Goal: Transaction & Acquisition: Download file/media

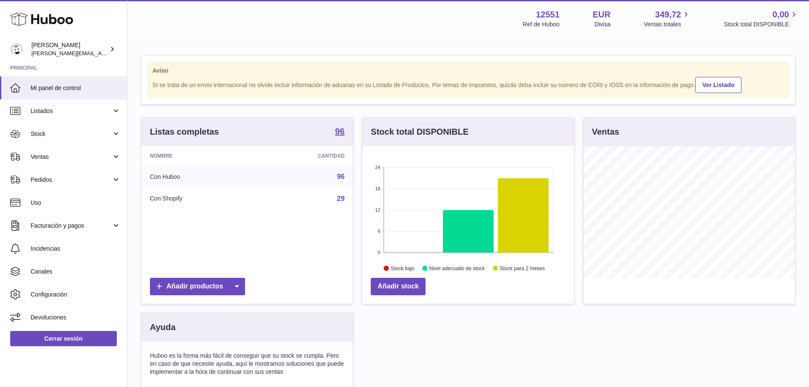
scroll to position [133, 212]
click at [76, 132] on span "Stock" at bounding box center [71, 134] width 81 height 8
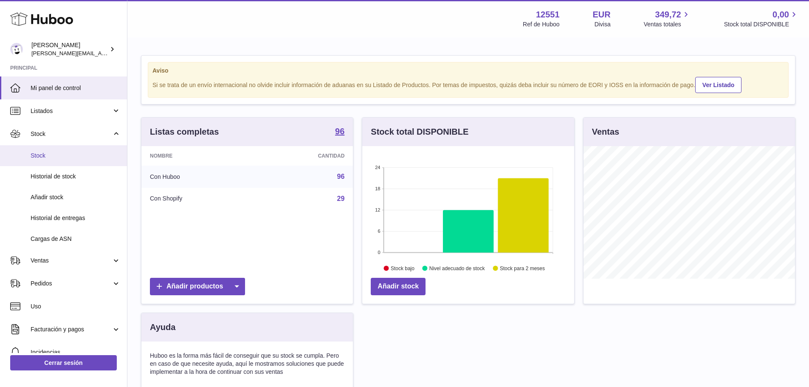
click at [74, 155] on span "Stock" at bounding box center [76, 156] width 90 height 8
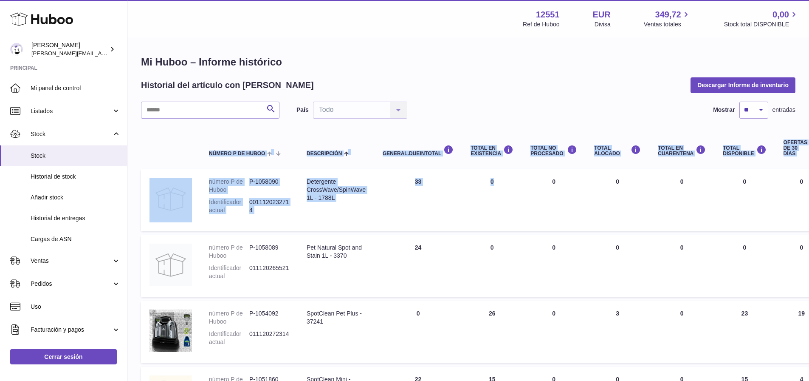
drag, startPoint x: 550, startPoint y: 217, endPoint x: 193, endPoint y: 144, distance: 364.1
click at [193, 144] on th at bounding box center [170, 148] width 59 height 34
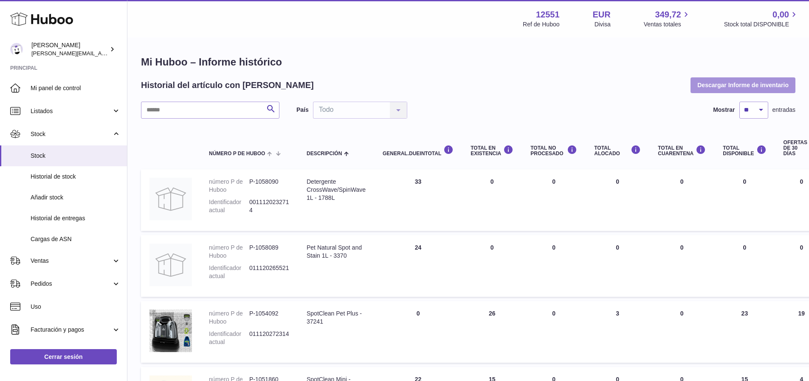
click at [755, 82] on button "Descargar Informe de inventario" at bounding box center [743, 84] width 105 height 15
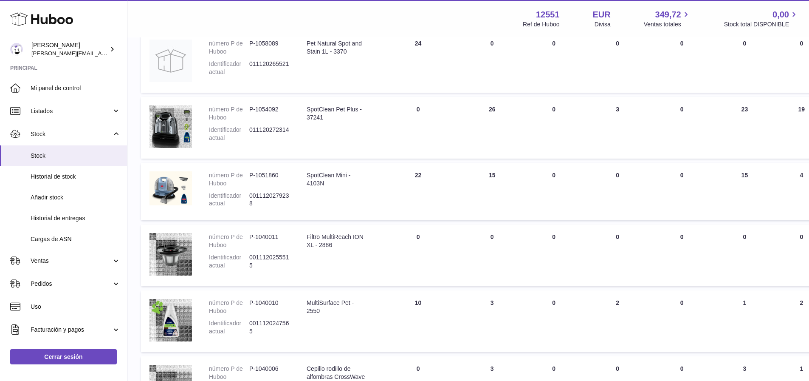
drag, startPoint x: 484, startPoint y: 100, endPoint x: 466, endPoint y: 197, distance: 98.9
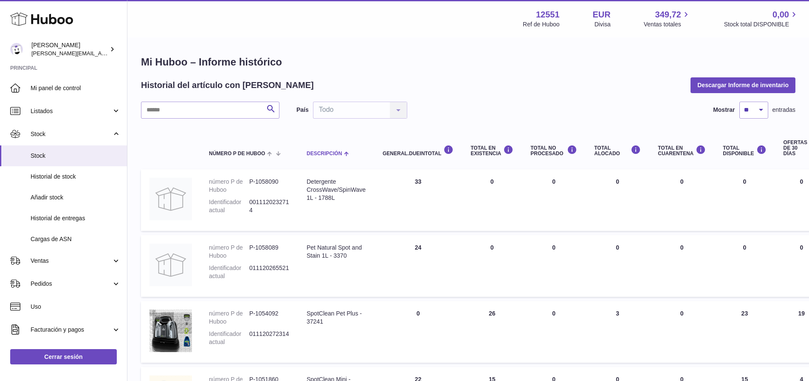
drag, startPoint x: 459, startPoint y: 303, endPoint x: 301, endPoint y: 140, distance: 226.5
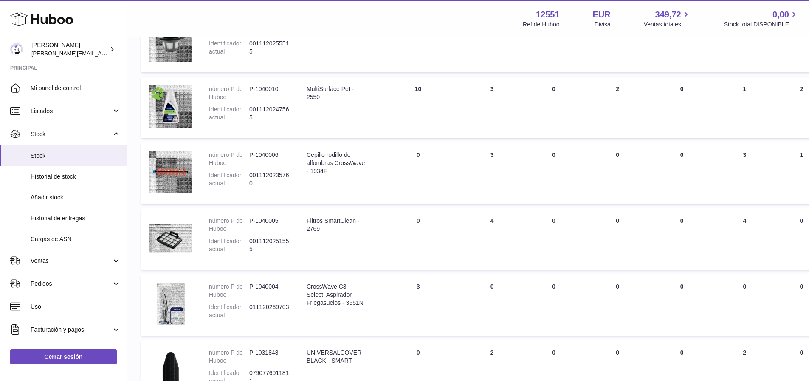
scroll to position [542, 0]
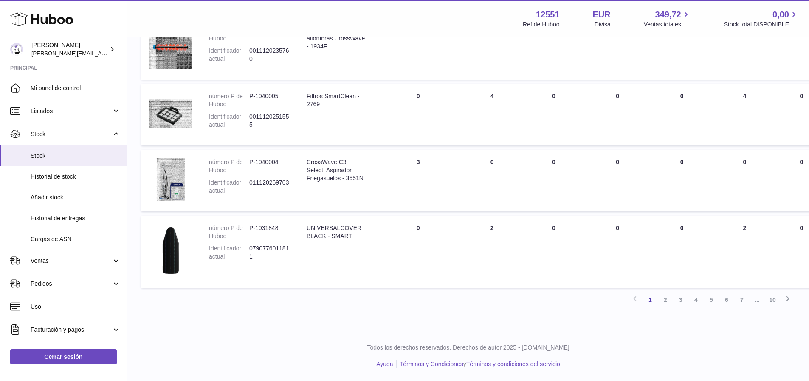
drag, startPoint x: 450, startPoint y: 249, endPoint x: 452, endPoint y: 279, distance: 29.4
drag, startPoint x: 469, startPoint y: 296, endPoint x: 449, endPoint y: 355, distance: 63.1
drag, startPoint x: 428, startPoint y: 308, endPoint x: 432, endPoint y: 340, distance: 32.6
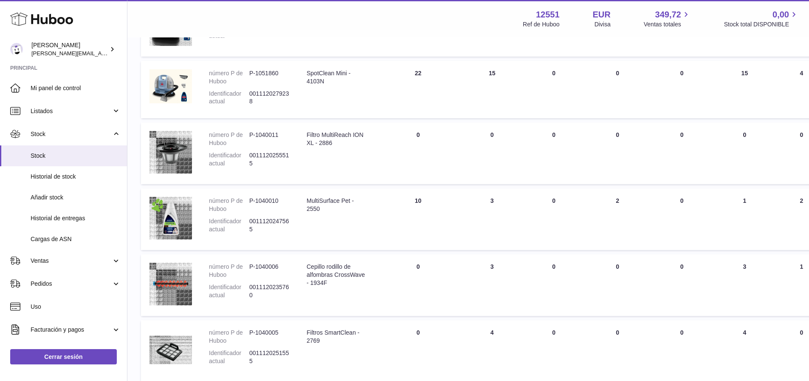
scroll to position [91, 0]
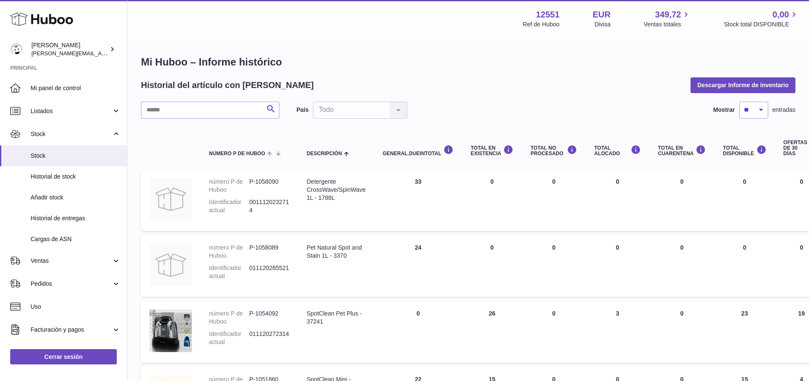
drag, startPoint x: 423, startPoint y: 300, endPoint x: 413, endPoint y: 226, distance: 75.4
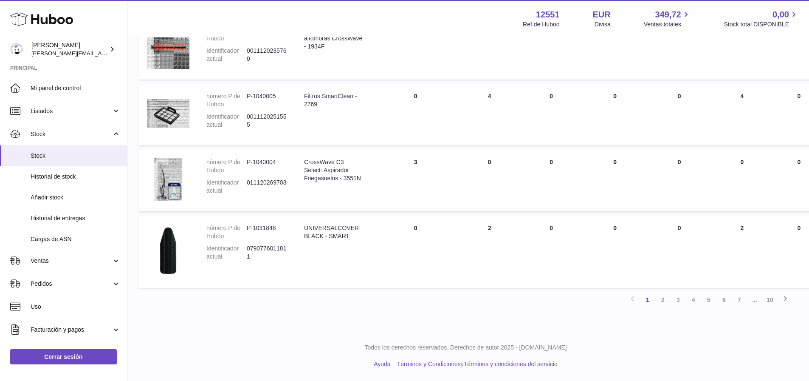
drag, startPoint x: 423, startPoint y: 239, endPoint x: 430, endPoint y: 356, distance: 117.4
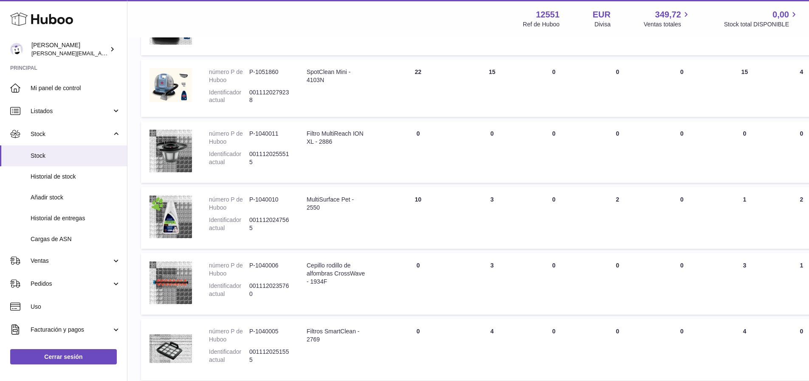
scroll to position [0, 0]
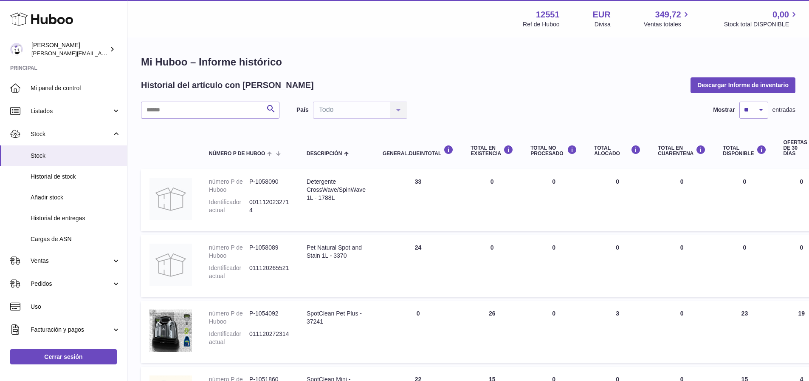
drag, startPoint x: 409, startPoint y: 206, endPoint x: 404, endPoint y: 168, distance: 38.5
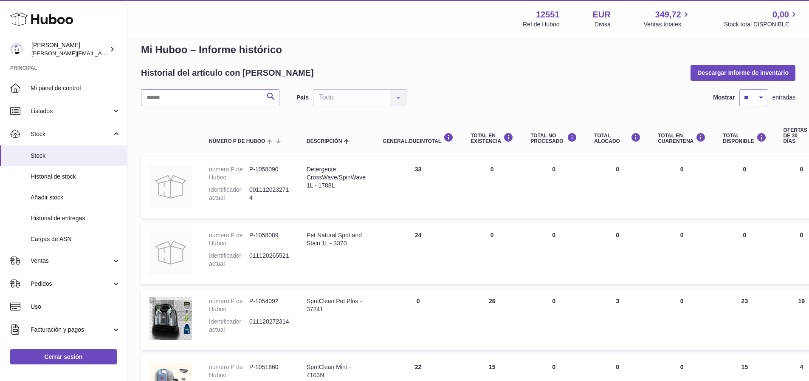
scroll to position [28, 0]
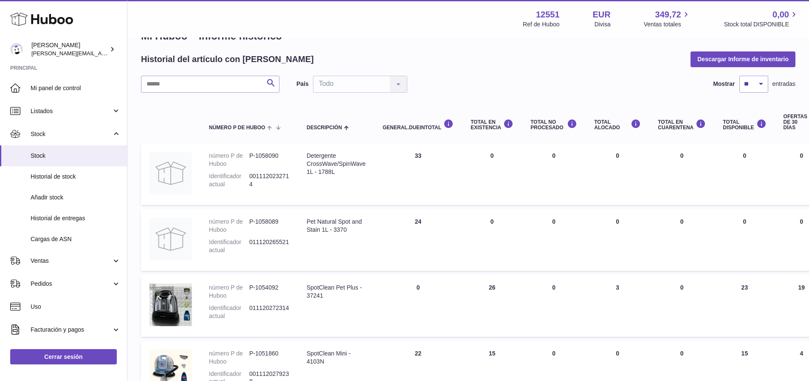
drag, startPoint x: 435, startPoint y: 240, endPoint x: 437, endPoint y: 261, distance: 20.9
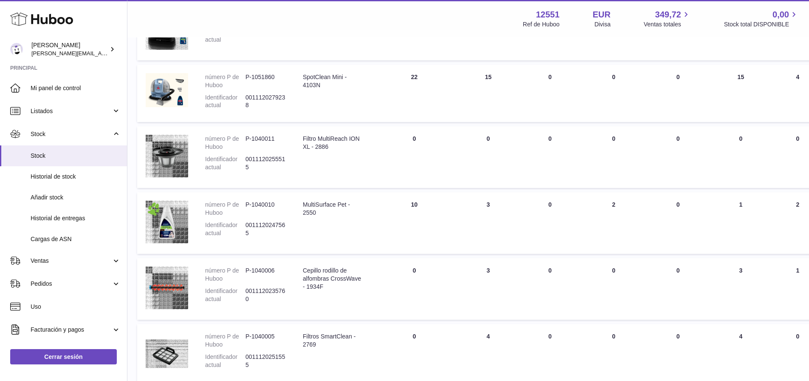
scroll to position [542, 9]
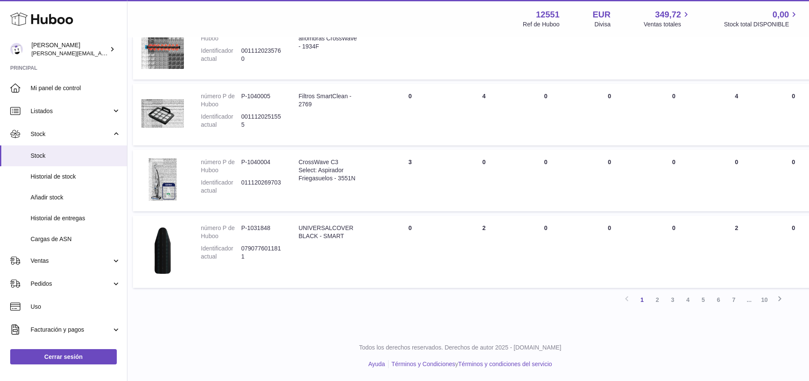
drag, startPoint x: 349, startPoint y: 178, endPoint x: 361, endPoint y: 268, distance: 91.7
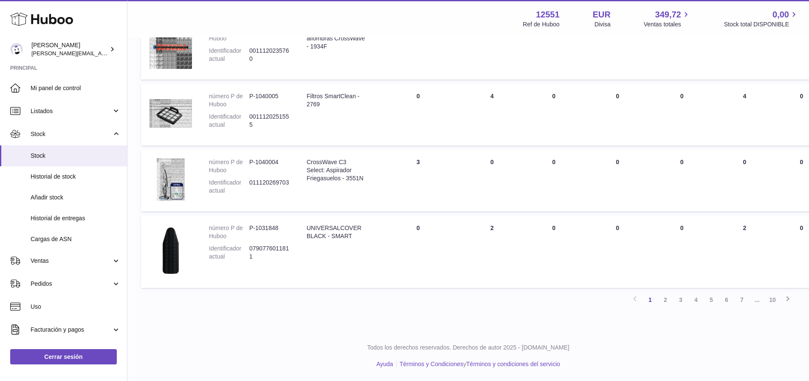
drag, startPoint x: 361, startPoint y: 268, endPoint x: 257, endPoint y: 260, distance: 104.8
